Goal: Obtain resource: Obtain resource

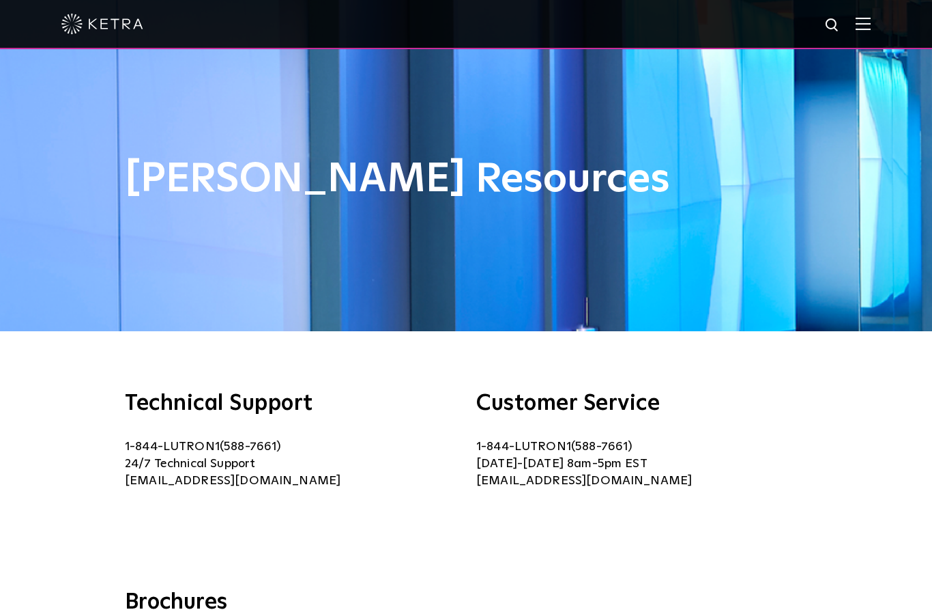
click at [862, 29] on img at bounding box center [863, 23] width 15 height 13
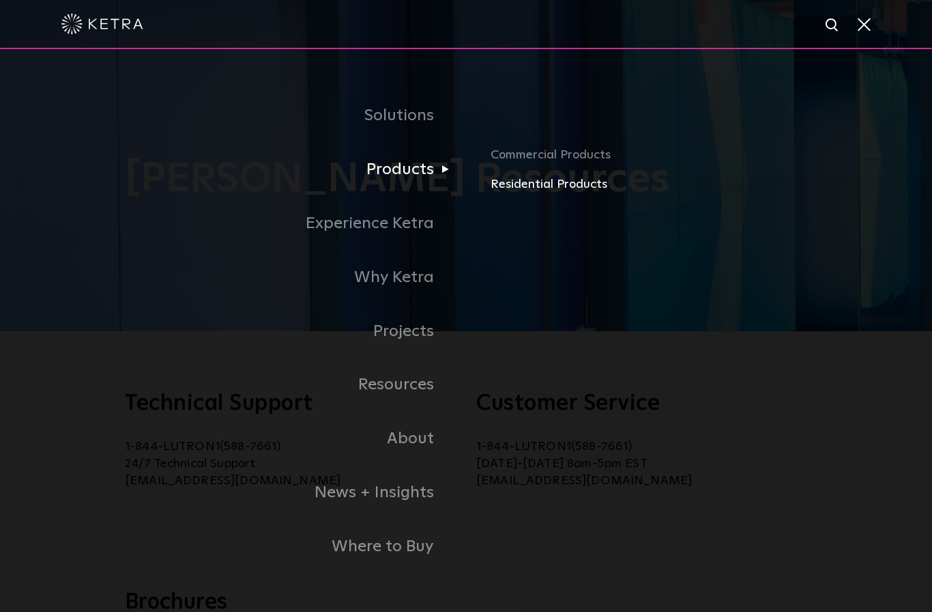
click at [566, 195] on link "Residential Products" at bounding box center [673, 185] width 364 height 20
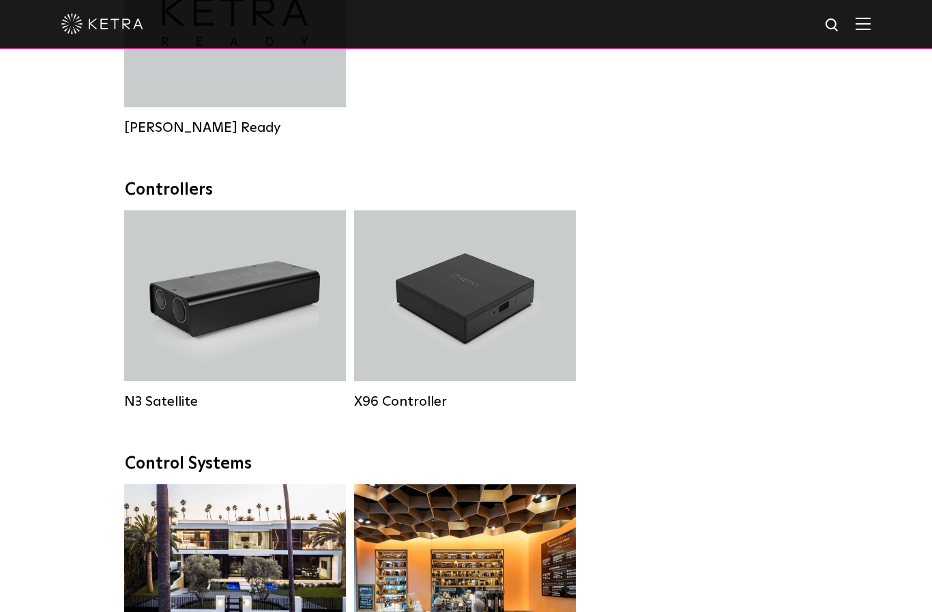
scroll to position [1403, 0]
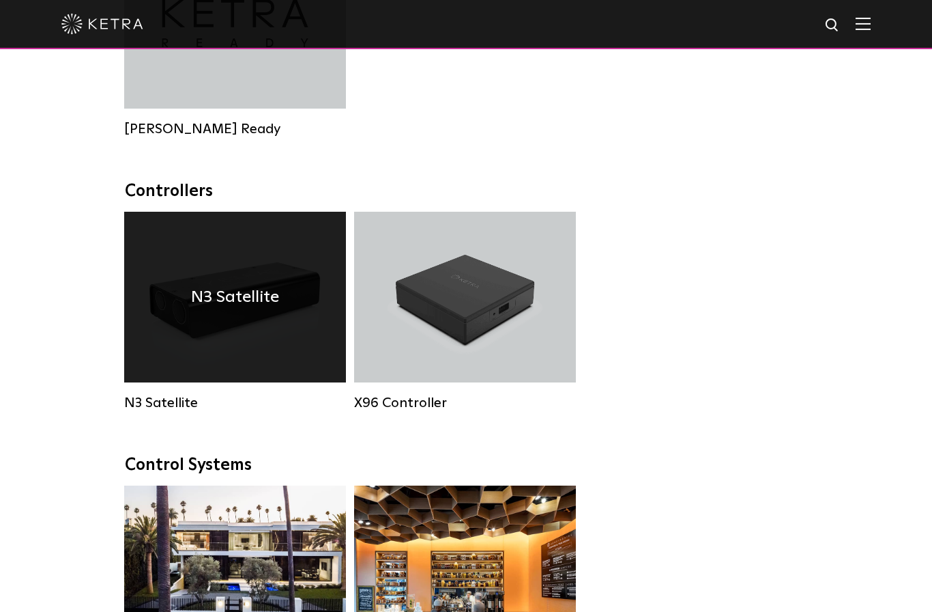
click at [233, 306] on h4 "N3 Satellite" at bounding box center [235, 297] width 88 height 26
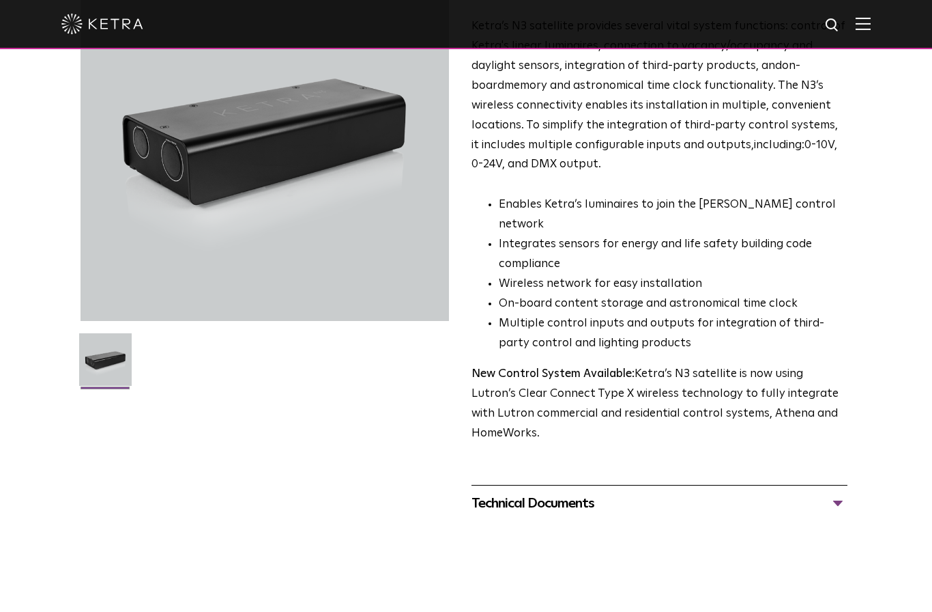
scroll to position [182, 0]
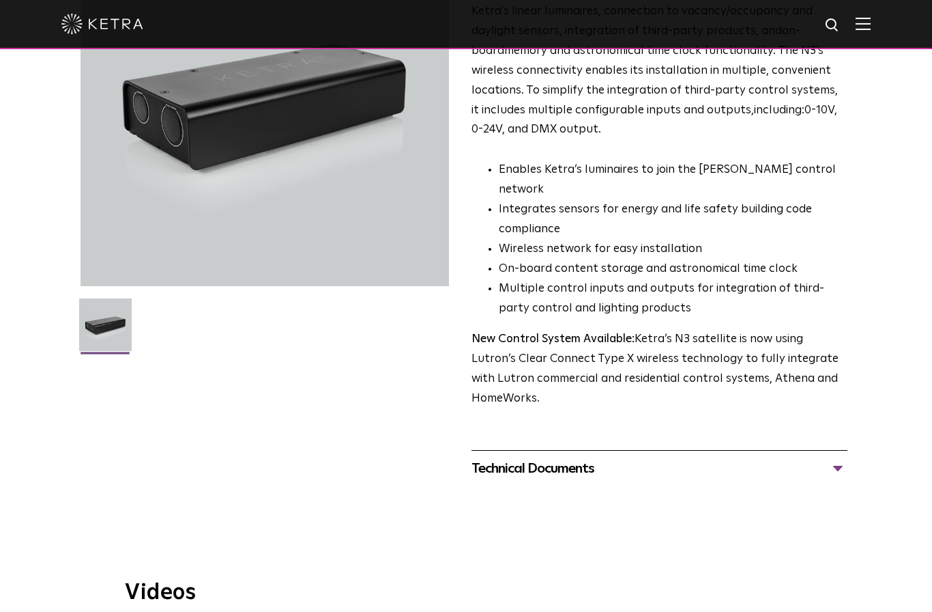
click at [844, 457] on div "Technical Documents" at bounding box center [660, 468] width 376 height 22
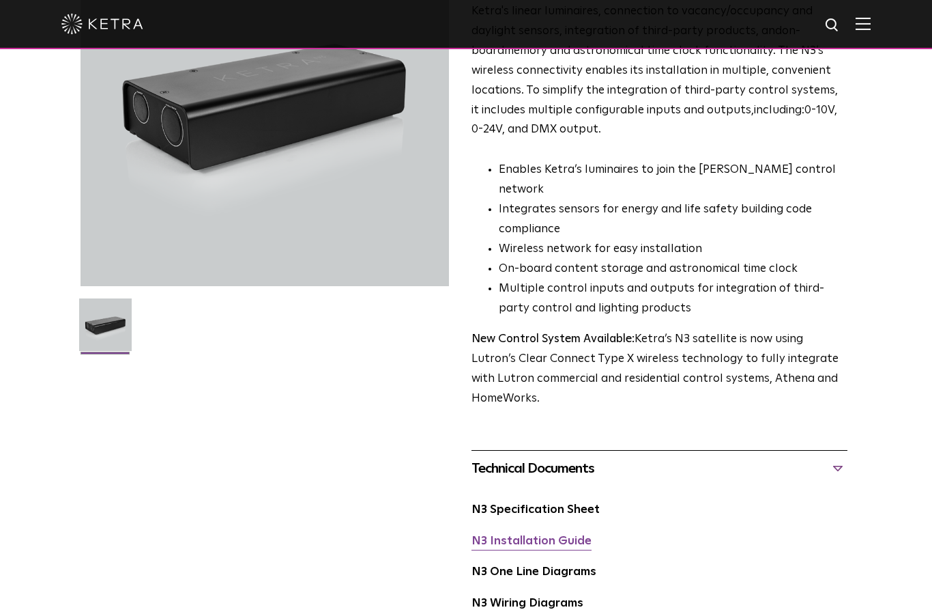
click at [554, 535] on link "N3 Installation Guide" at bounding box center [532, 541] width 120 height 12
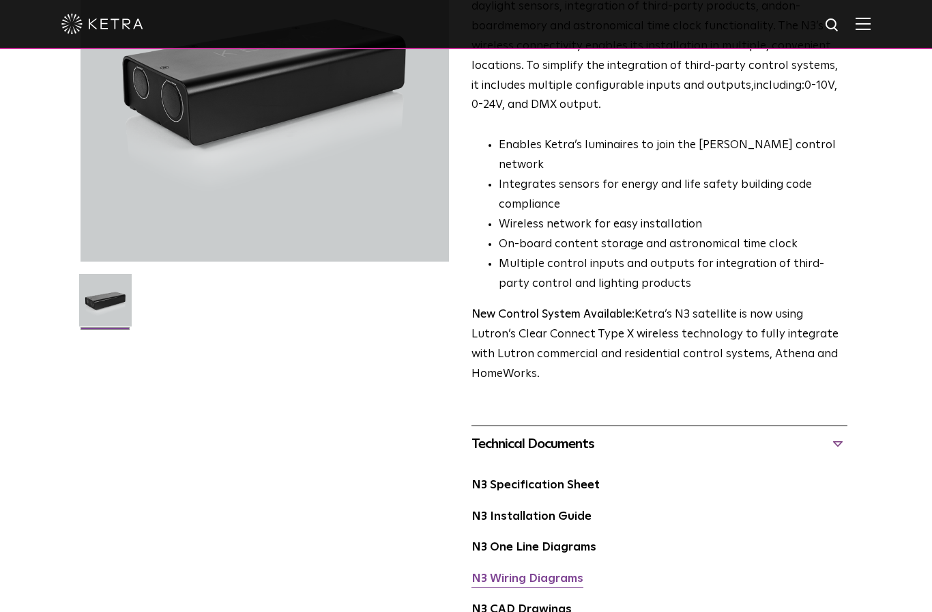
click at [571, 573] on link "N3 Wiring Diagrams" at bounding box center [528, 579] width 112 height 12
click at [493, 541] on link "N3 One Line Diagrams" at bounding box center [534, 547] width 125 height 12
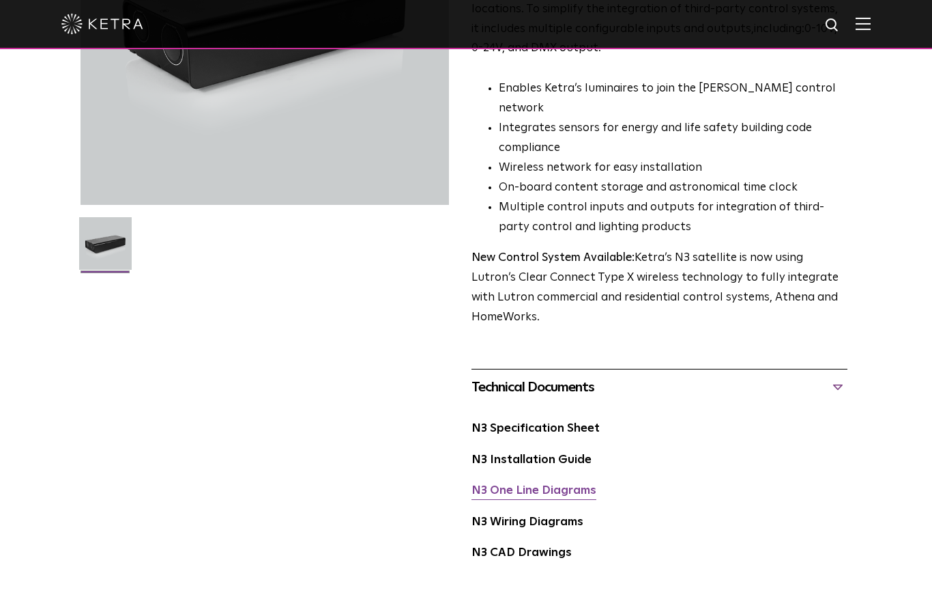
scroll to position [264, 0]
click at [581, 422] on link "N3 Specification Sheet" at bounding box center [536, 428] width 128 height 12
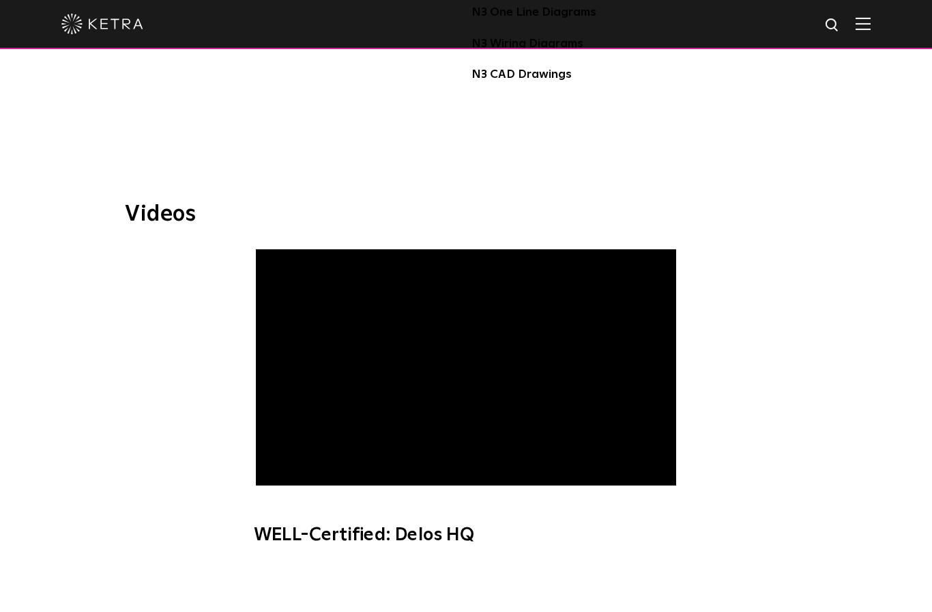
scroll to position [727, 0]
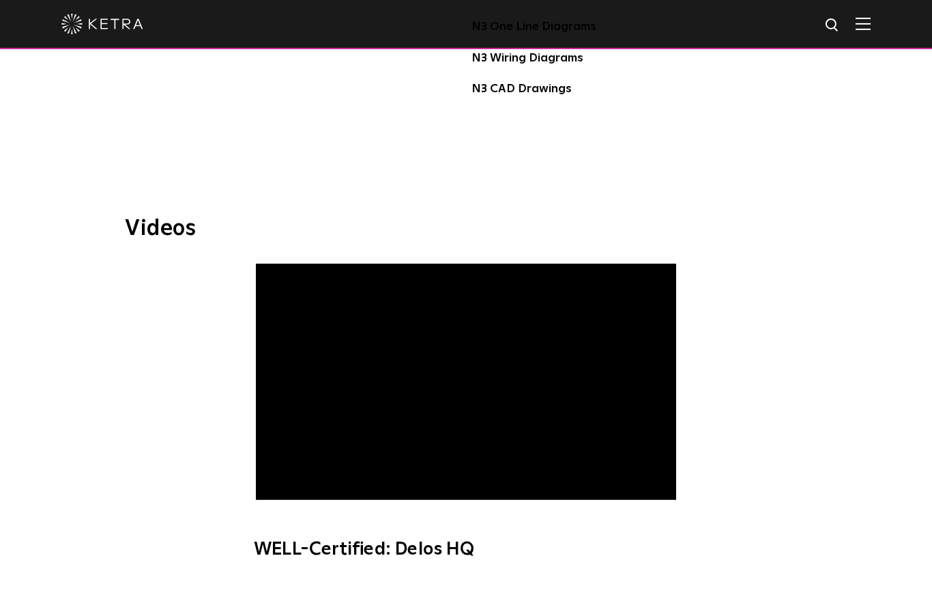
click at [276, 450] on span "WELL-Certified: Delos HQ" at bounding box center [465, 418] width 459 height 311
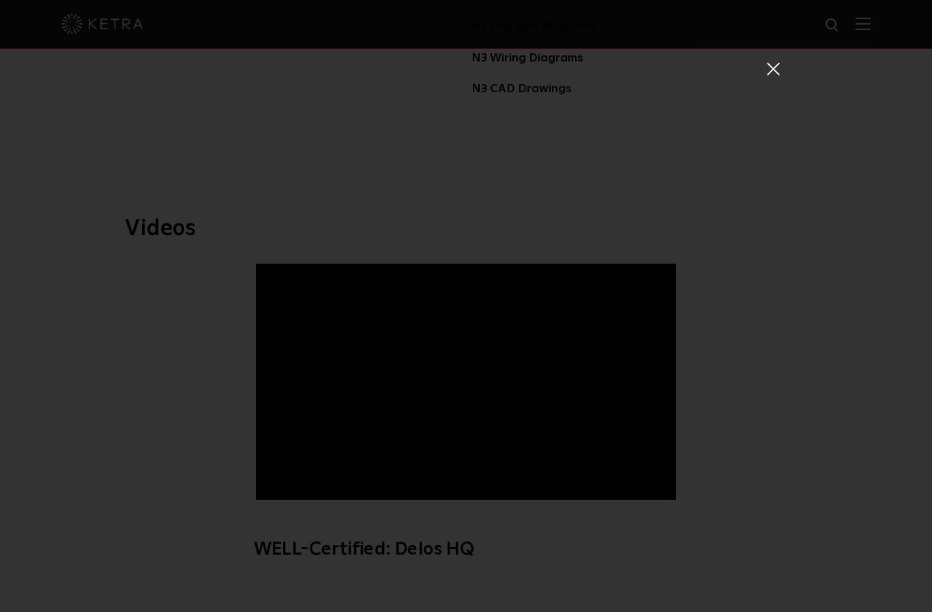
click at [778, 72] on span at bounding box center [772, 68] width 15 height 14
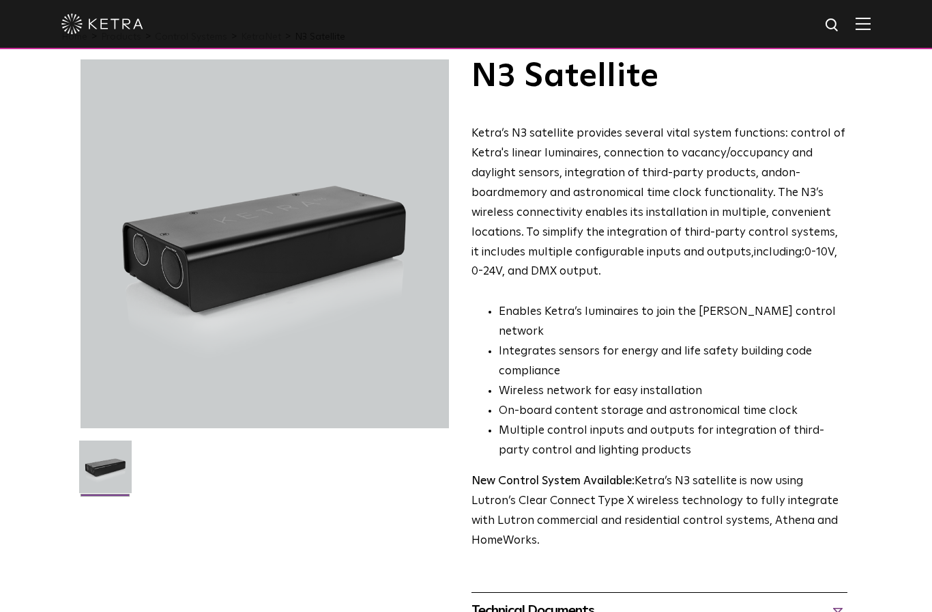
scroll to position [0, 0]
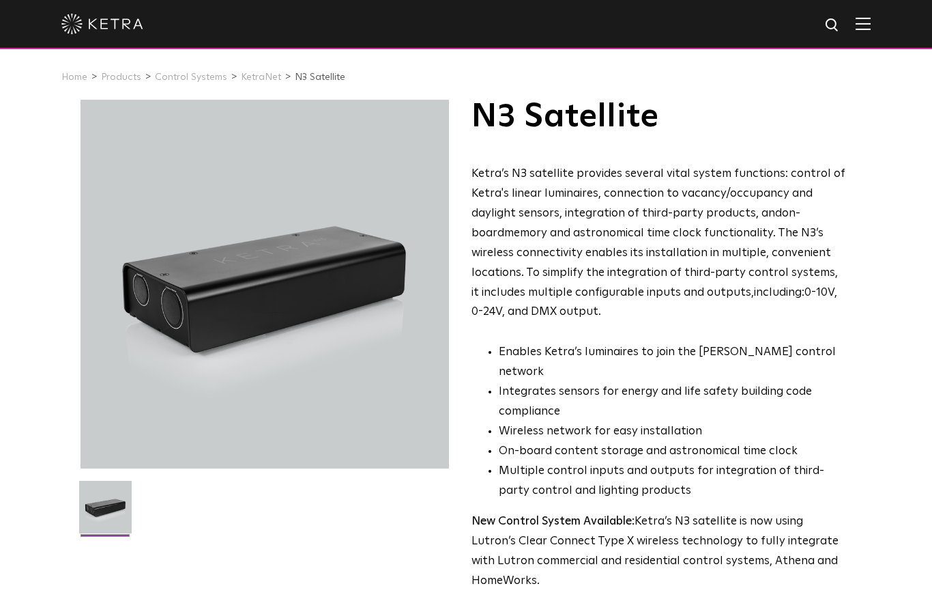
click at [861, 25] on img at bounding box center [863, 23] width 15 height 13
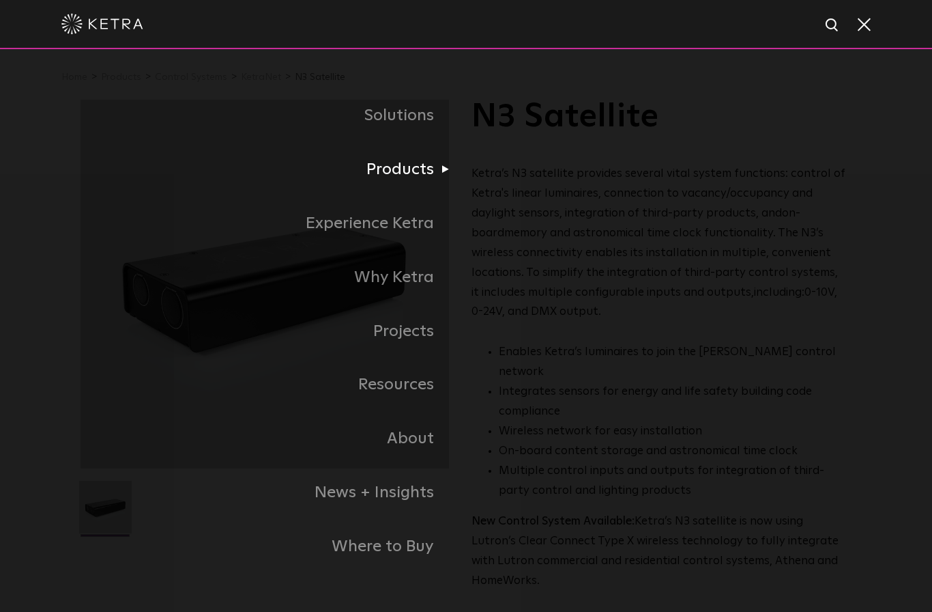
click at [548, 197] on li "Products Commercial Products Residential Products" at bounding box center [466, 170] width 771 height 54
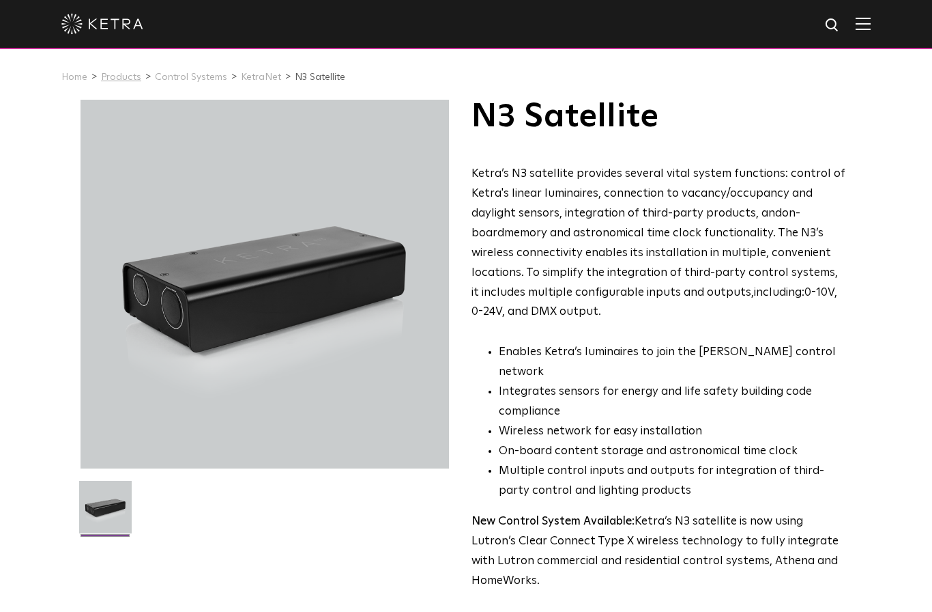
click at [115, 80] on link "Products" at bounding box center [121, 77] width 40 height 10
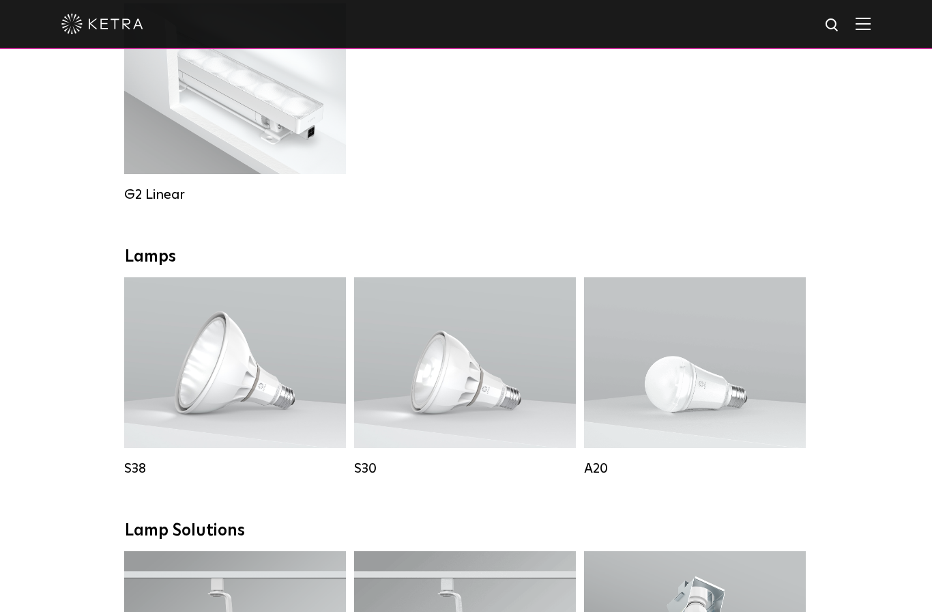
scroll to position [786, 0]
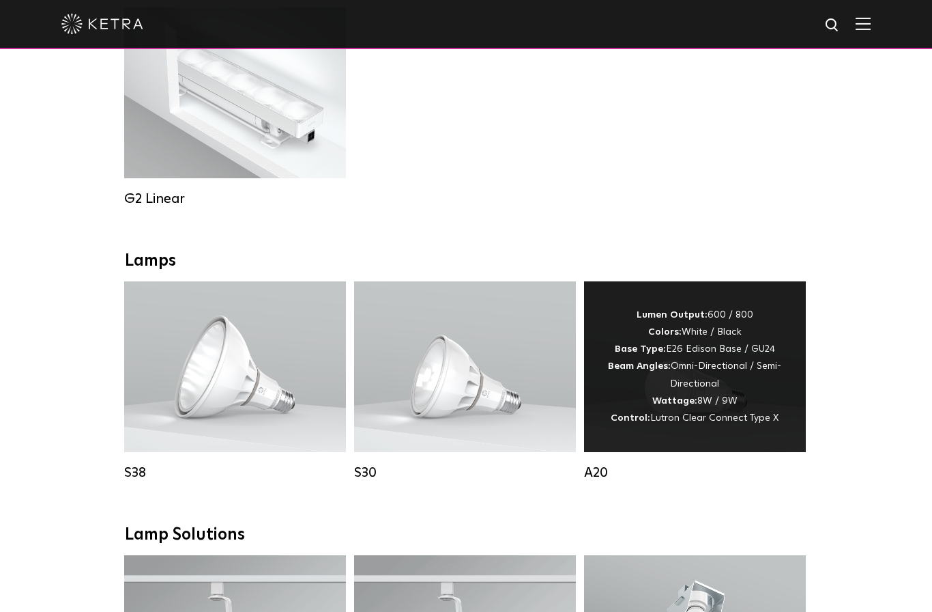
click at [683, 389] on div "Lumen Output: 600 / 800 Colors: White / Black Base Type: E26 Edison Base / GU24…" at bounding box center [695, 366] width 181 height 120
